Goal: Find contact information: Find contact information

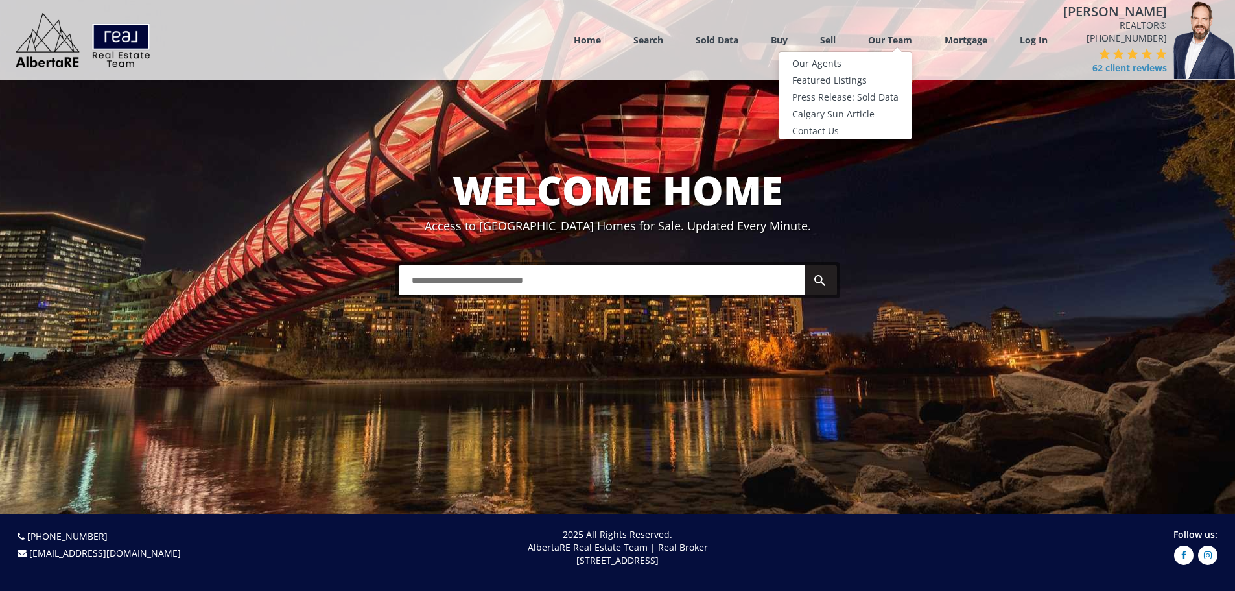
click at [893, 43] on link "Our Team" at bounding box center [890, 40] width 44 height 12
click at [830, 64] on link "Our Agents" at bounding box center [845, 63] width 132 height 17
click at [832, 65] on link "Our Agents" at bounding box center [845, 63] width 132 height 17
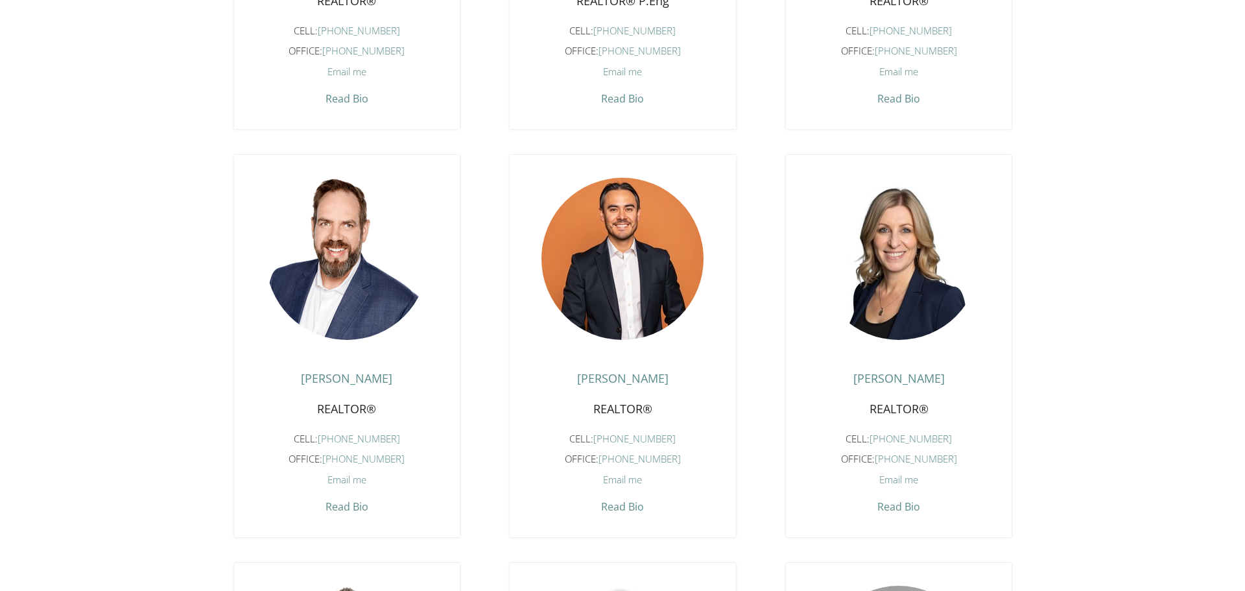
scroll to position [778, 0]
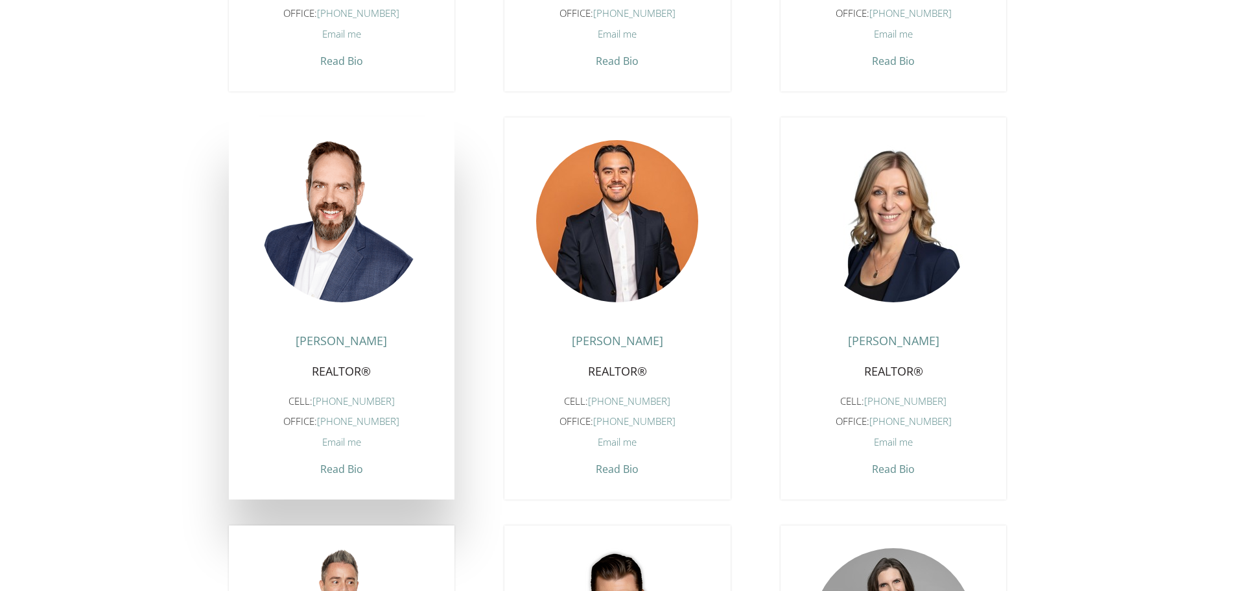
click at [346, 448] on span "Email me" at bounding box center [341, 441] width 39 height 13
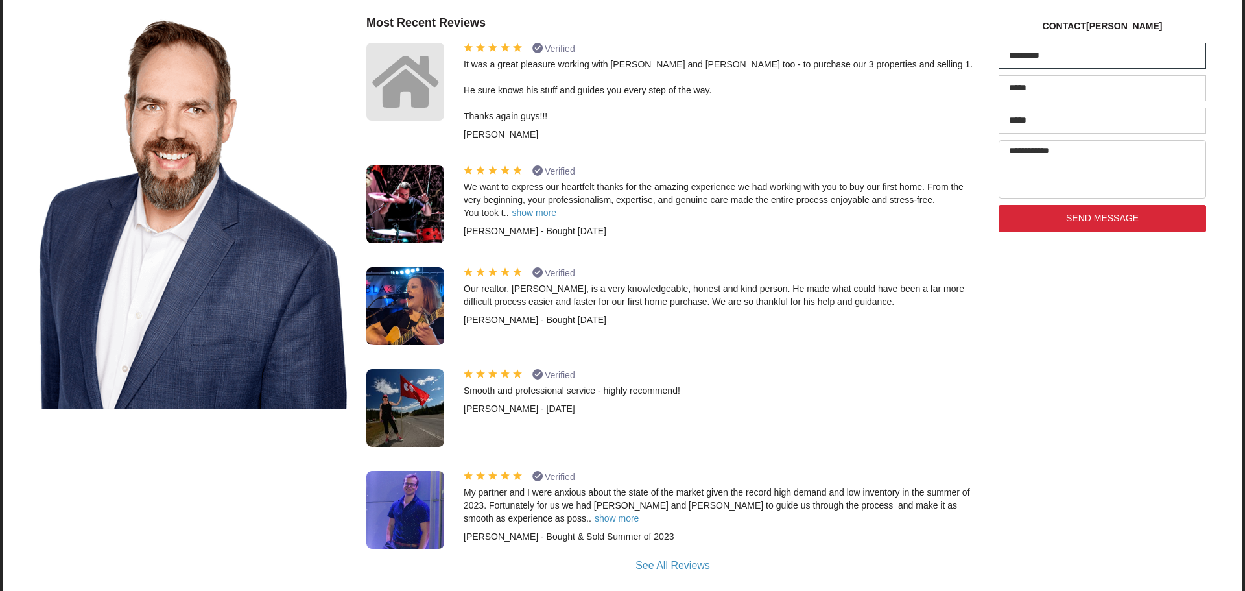
scroll to position [523, 0]
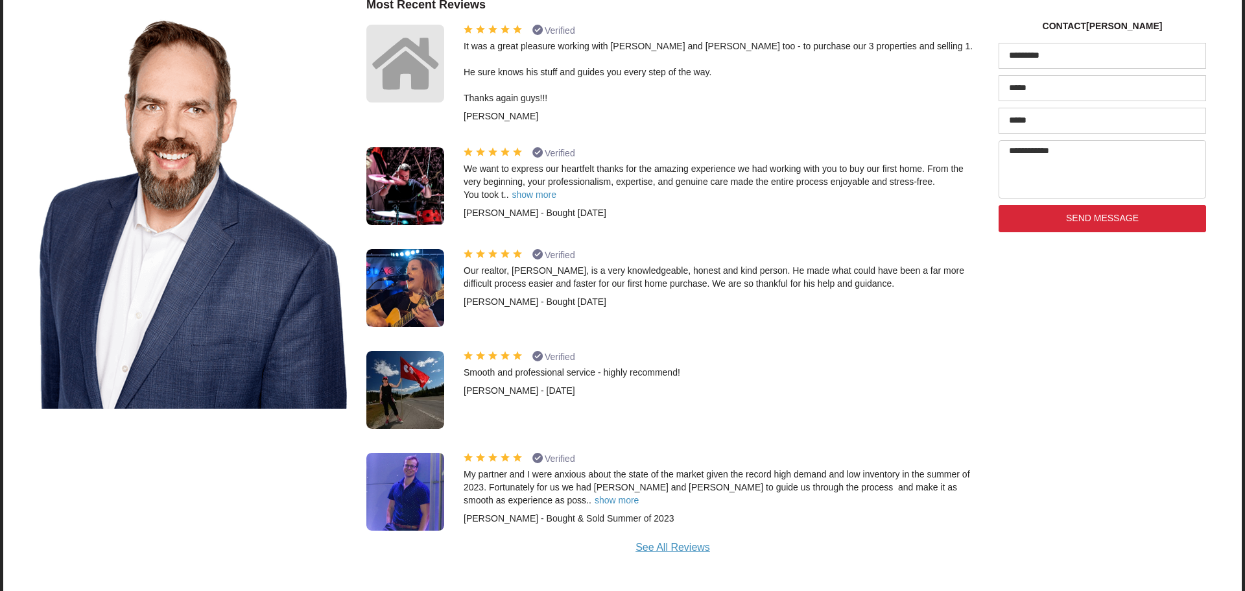
click at [677, 540] on div "See All Reviews" at bounding box center [672, 547] width 613 height 15
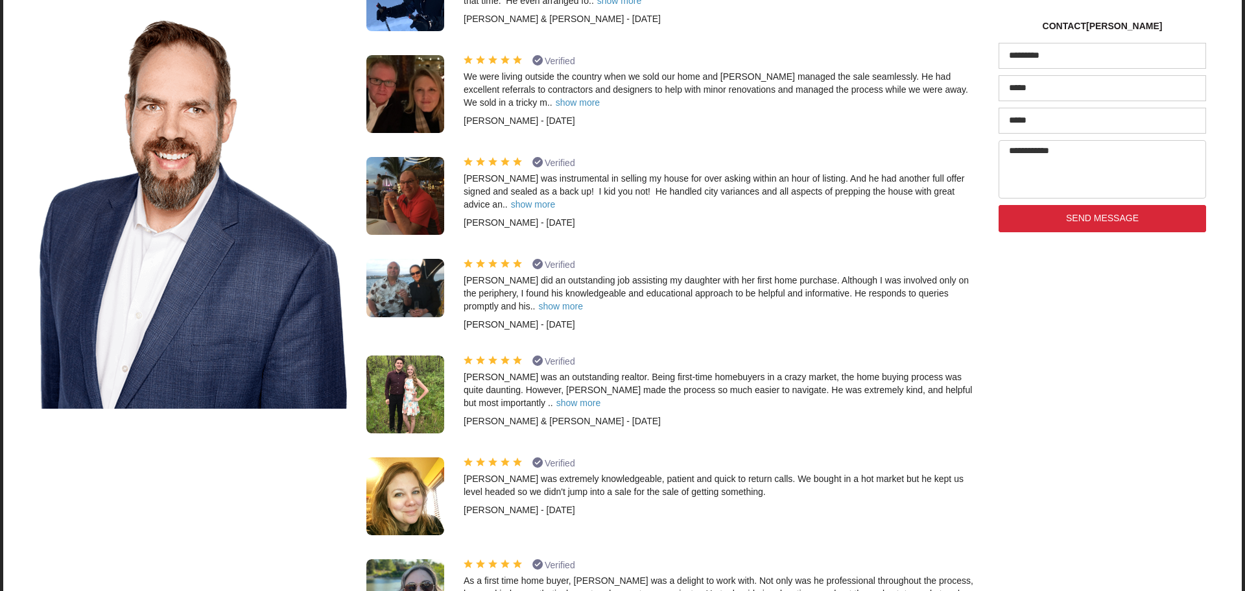
scroll to position [5061, 0]
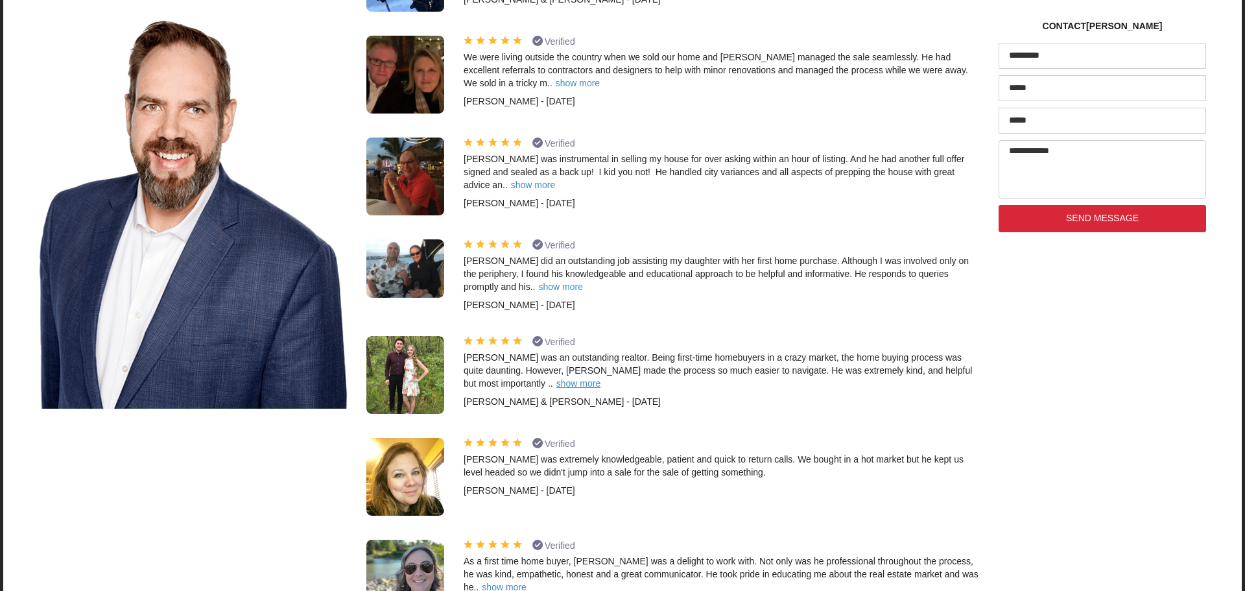
click at [556, 378] on span "show more" at bounding box center [578, 383] width 44 height 10
